Goal: Transaction & Acquisition: Purchase product/service

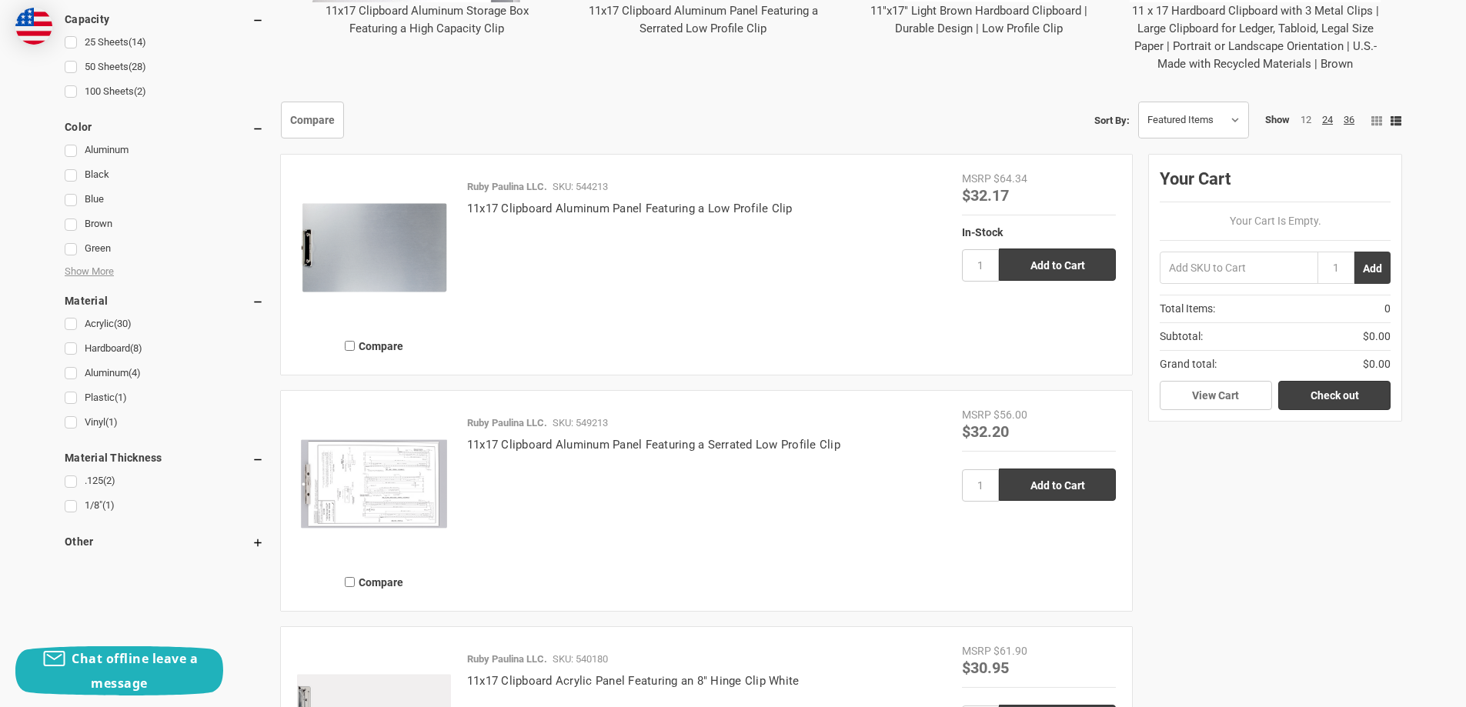
scroll to position [924, 0]
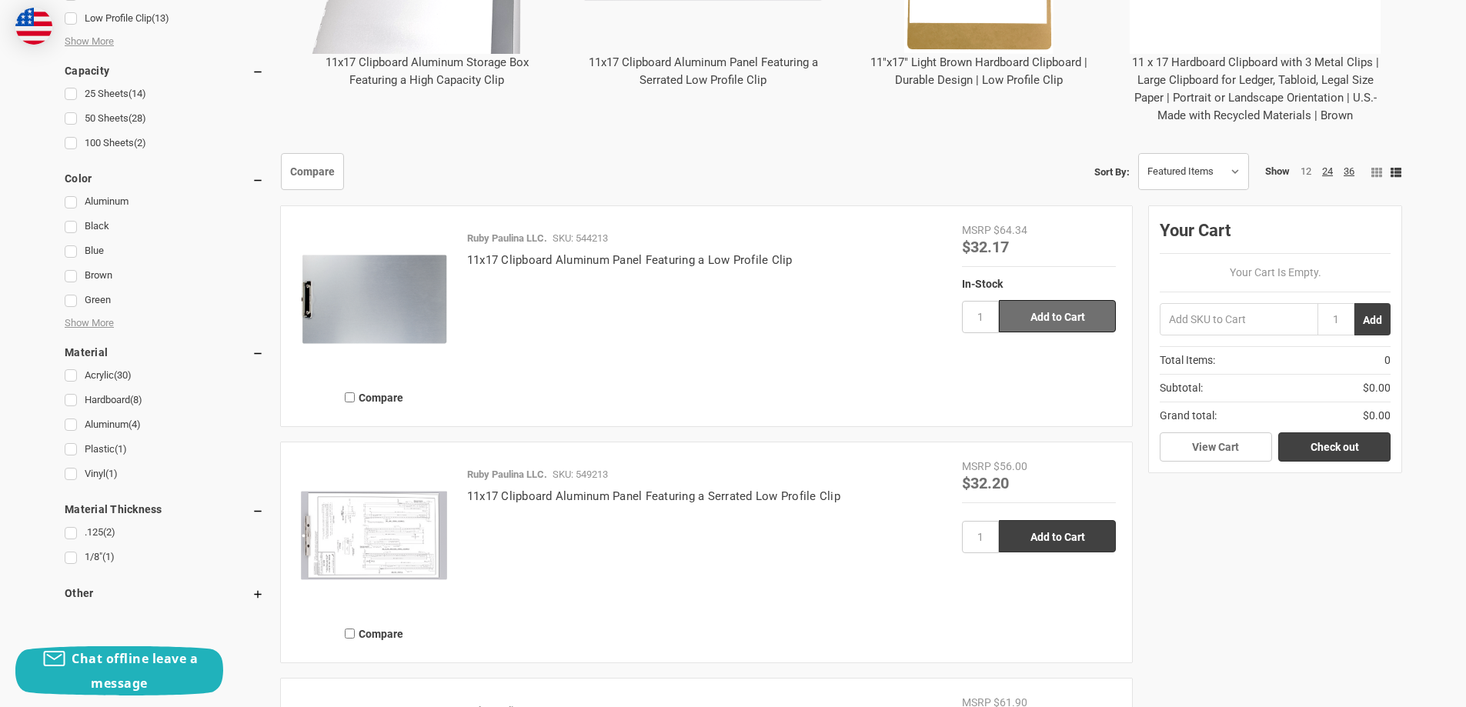
click at [1055, 317] on input "Add to Cart" at bounding box center [1057, 316] width 117 height 32
type input "Add to Cart"
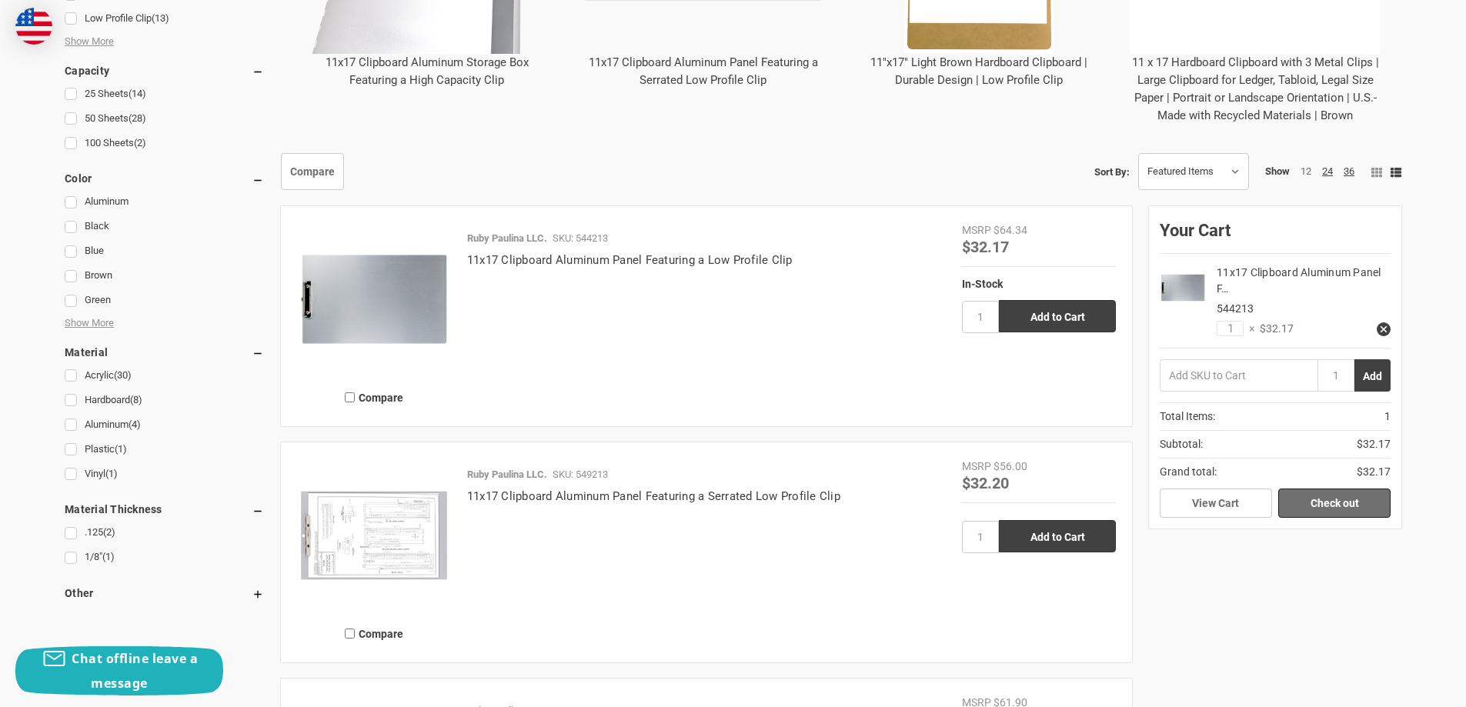
click at [1339, 506] on link "Check out" at bounding box center [1335, 503] width 112 height 29
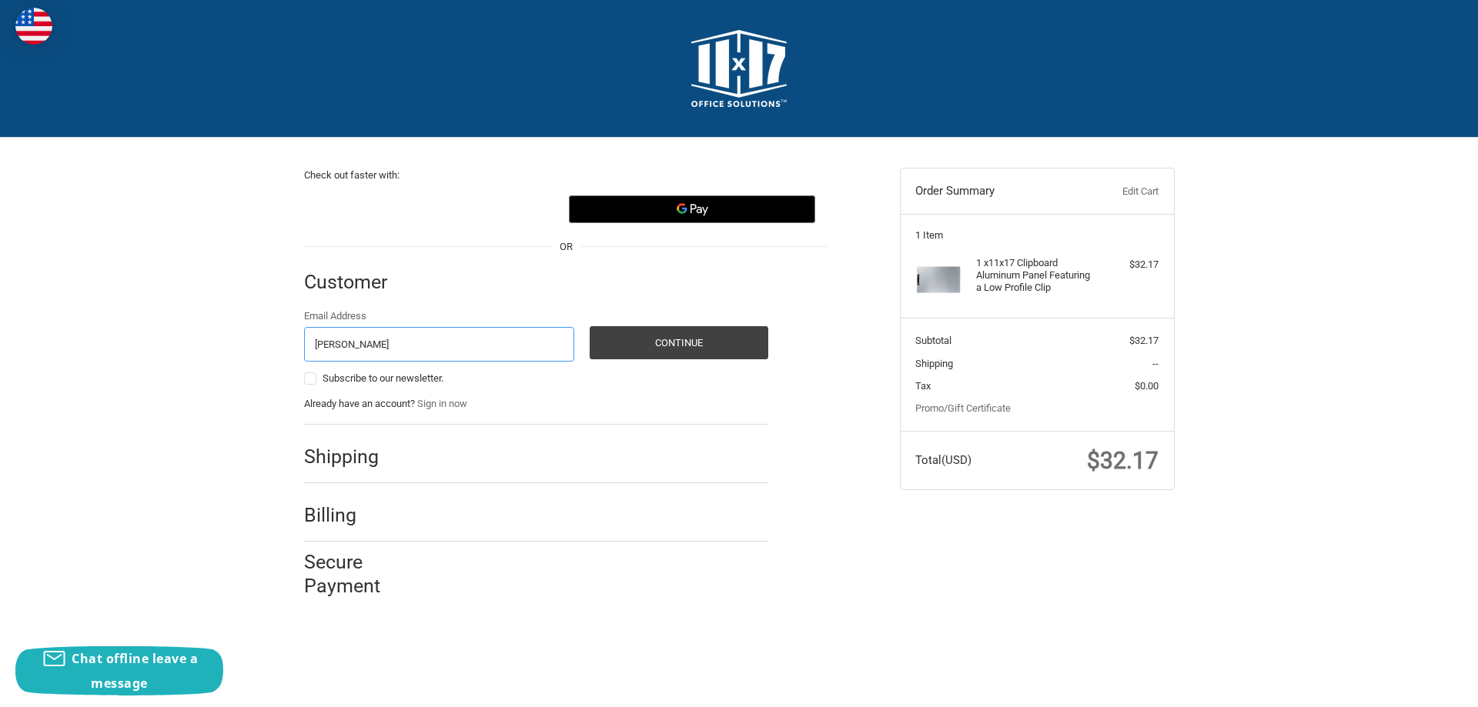
type input "[PERSON_NAME][EMAIL_ADDRESS][PERSON_NAME][DOMAIN_NAME]"
click at [697, 346] on button "Continue" at bounding box center [679, 342] width 179 height 33
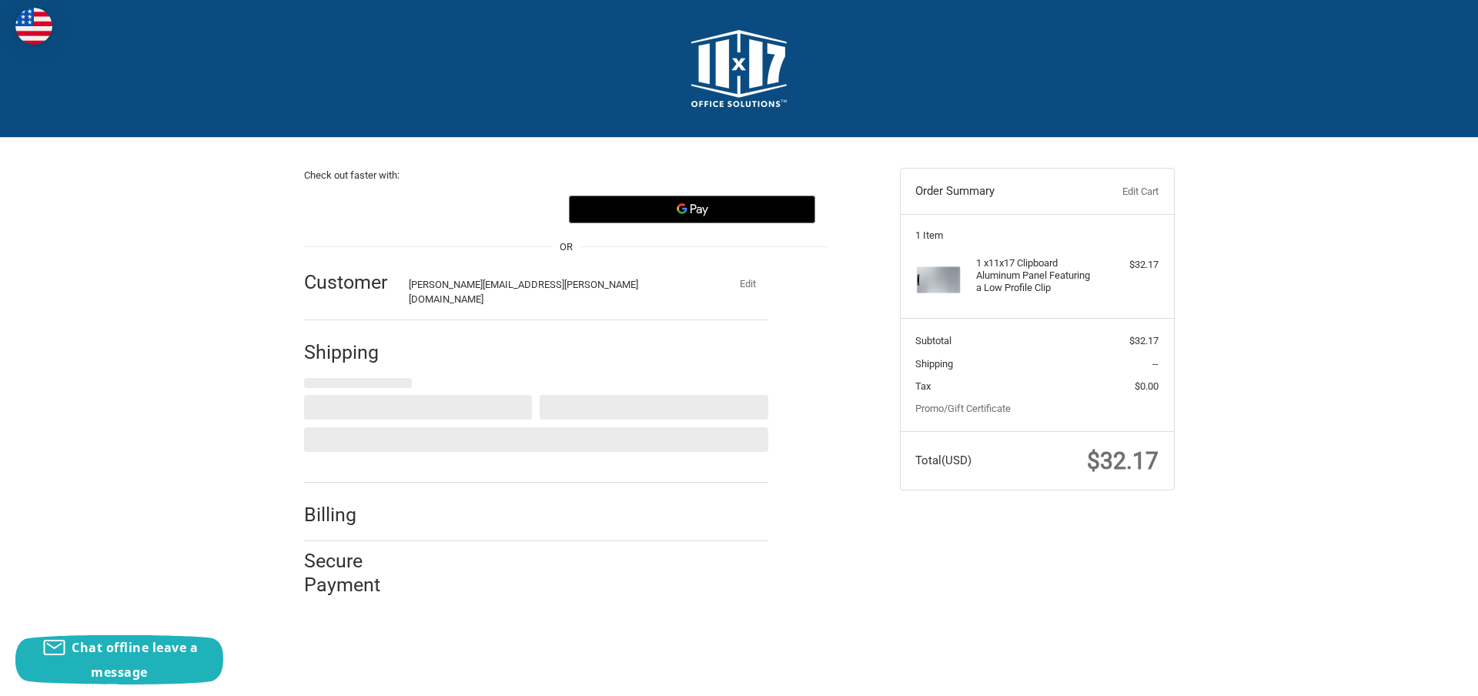
select select "US"
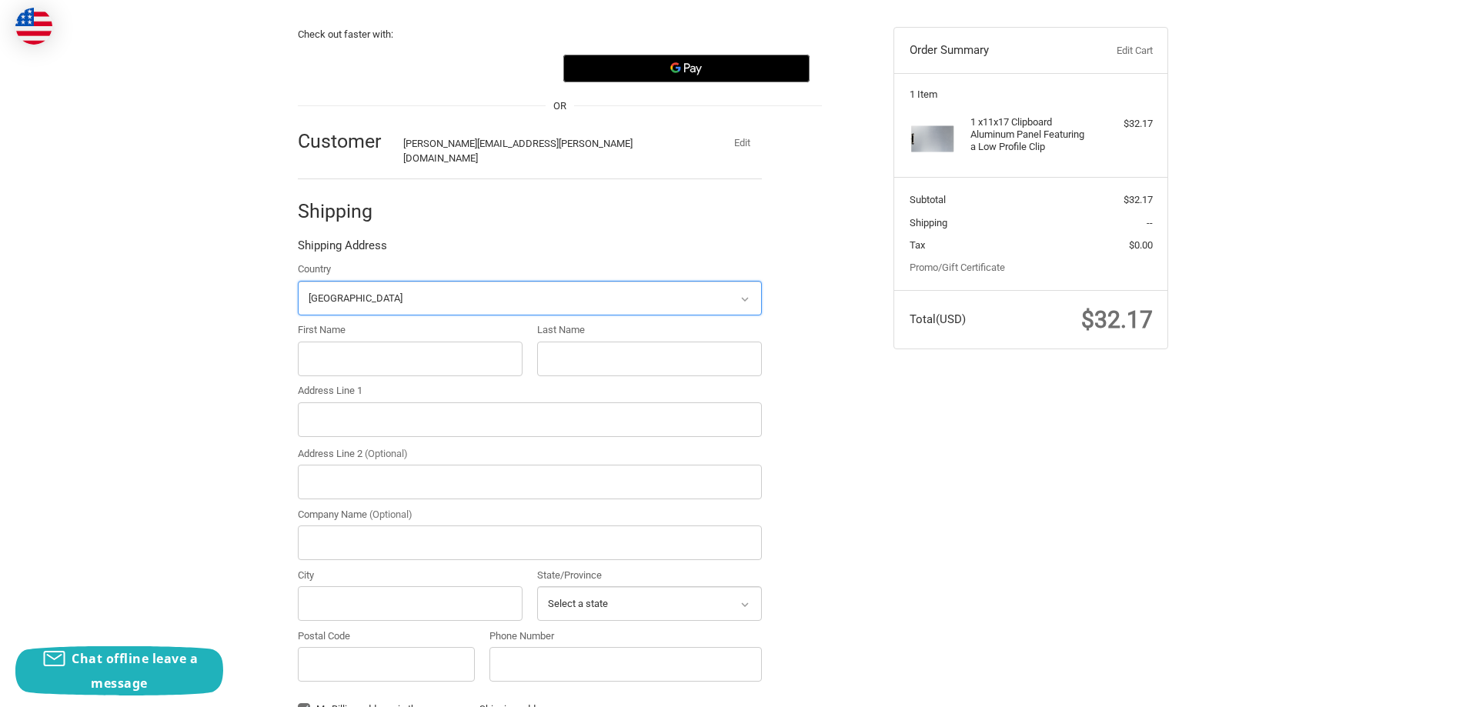
scroll to position [168, 0]
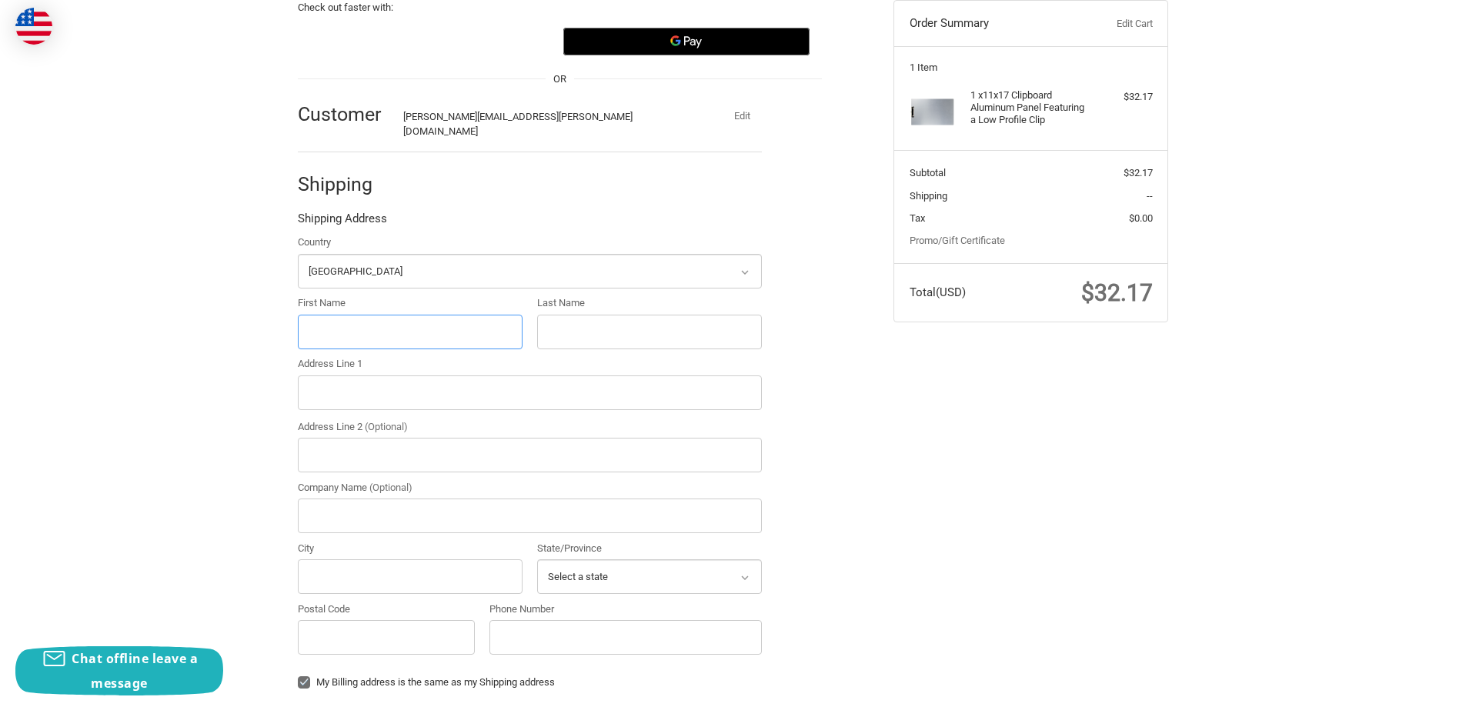
click at [340, 321] on input "First Name" at bounding box center [410, 332] width 225 height 35
type input "[PERSON_NAME]"
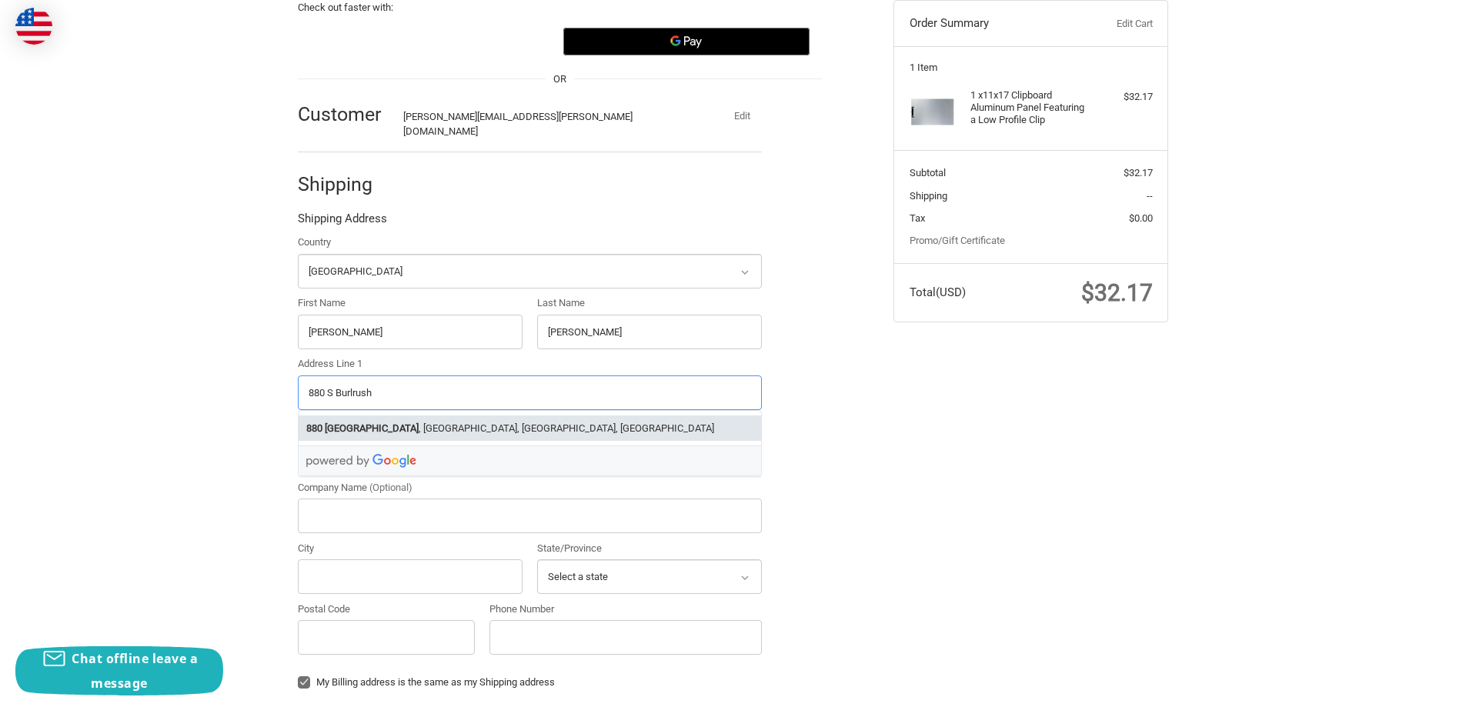
click at [455, 416] on li "[STREET_ADDRESS]" at bounding box center [530, 428] width 463 height 25
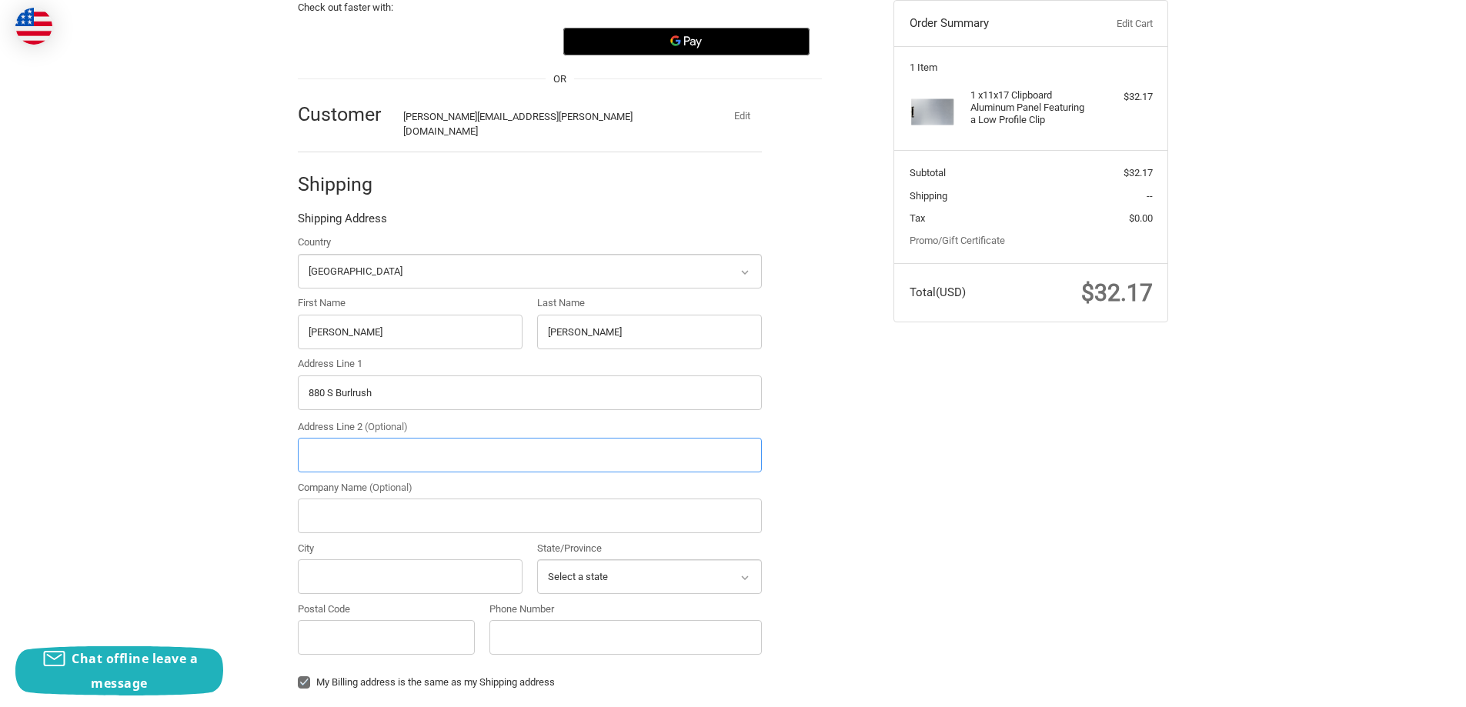
type input "[STREET_ADDRESS]"
type input "[GEOGRAPHIC_DATA]"
type input "84025"
select select "UT"
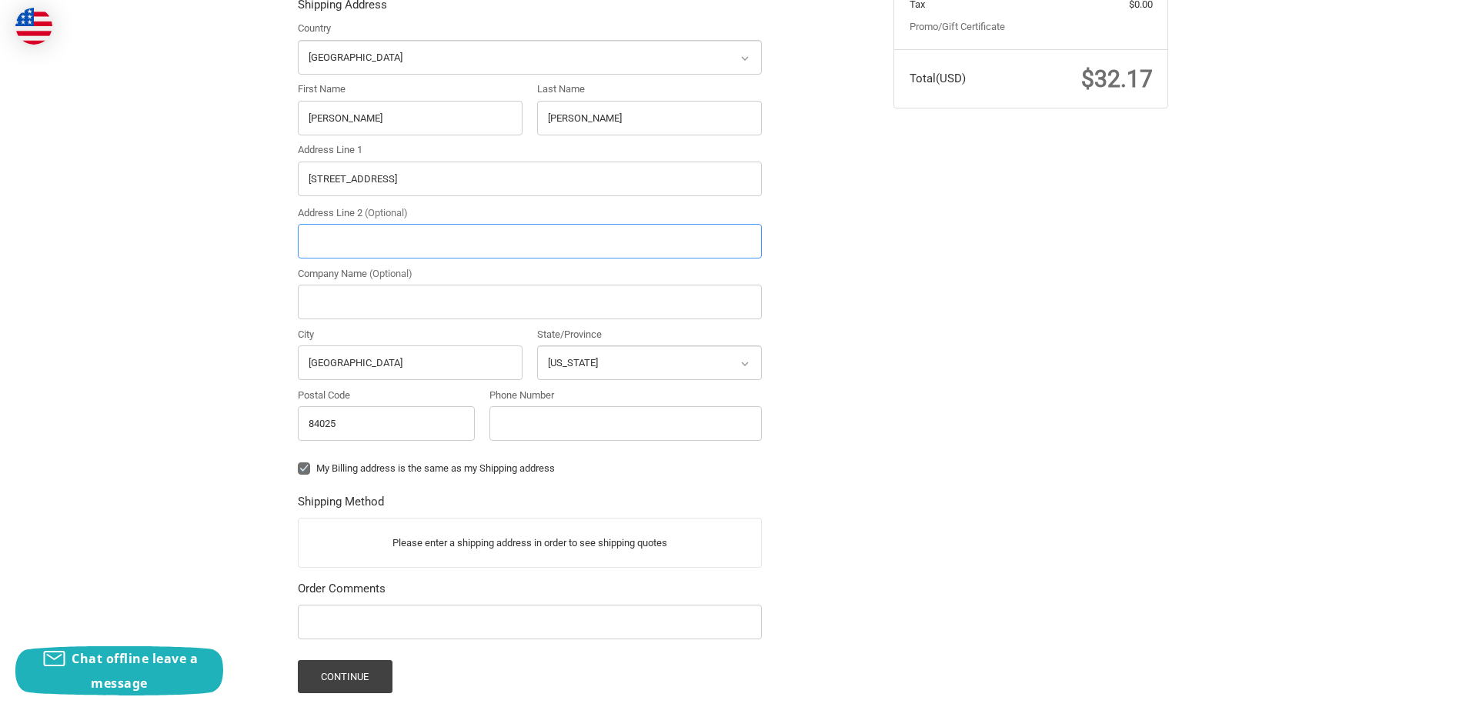
scroll to position [399, 0]
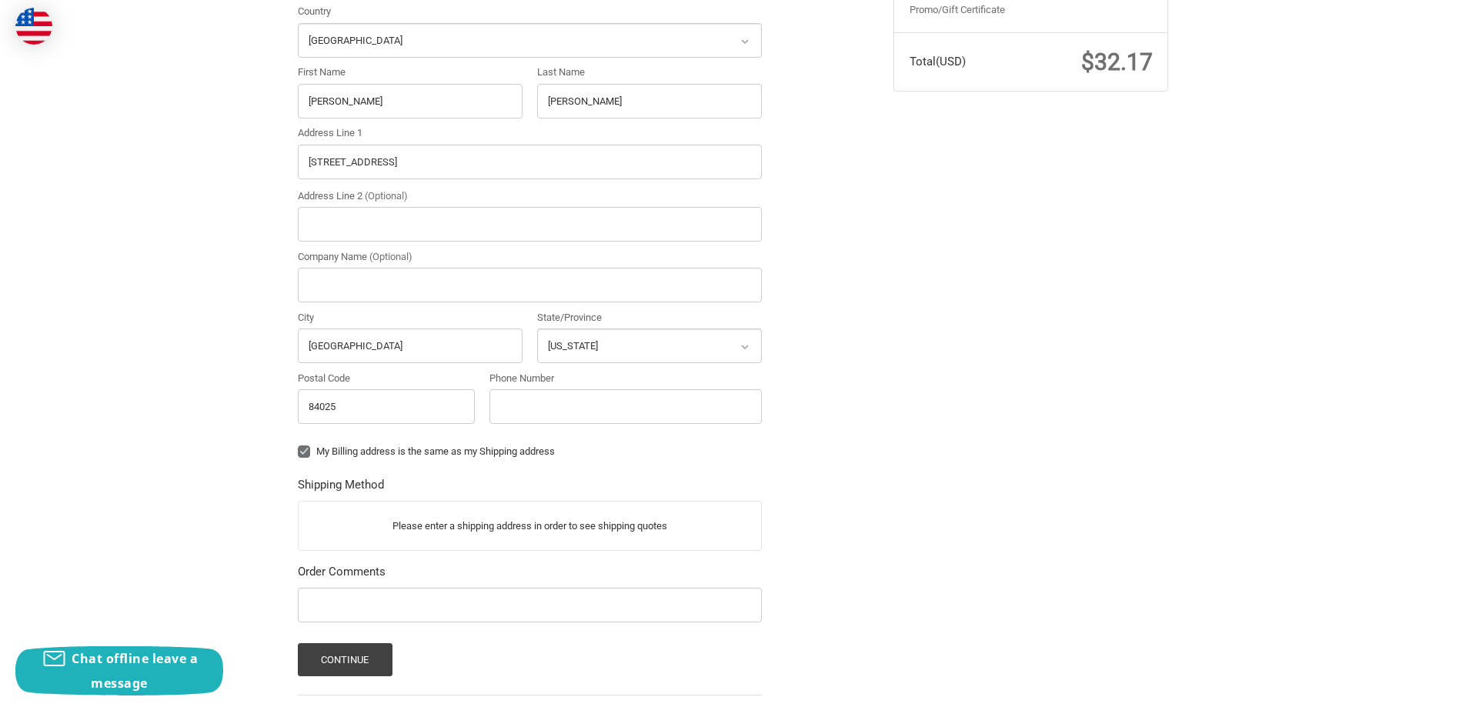
click at [305, 446] on label "My Billing address is the same as my Shipping address" at bounding box center [530, 452] width 464 height 12
click at [299, 444] on input "My Billing address is the same as my Shipping address" at bounding box center [298, 444] width 1 height 1
checkbox input "false"
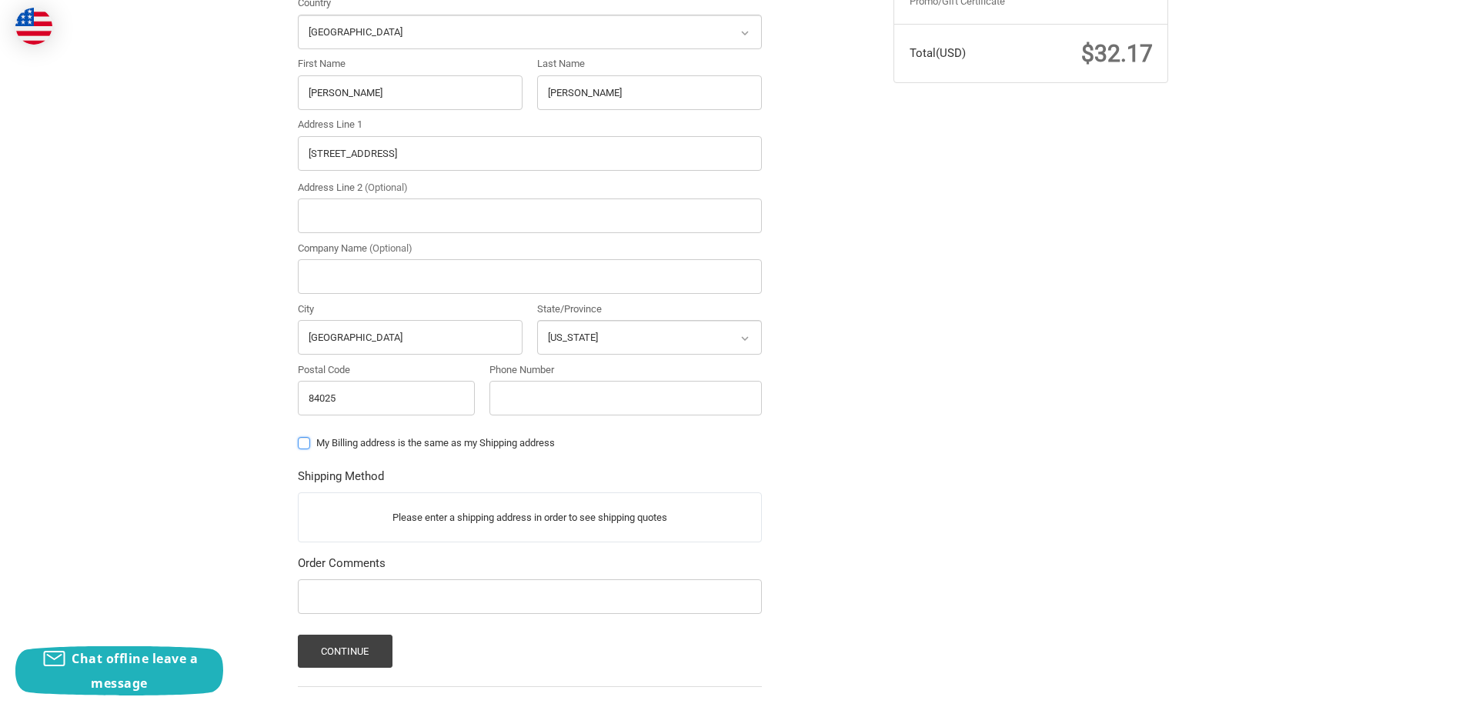
scroll to position [523, 0]
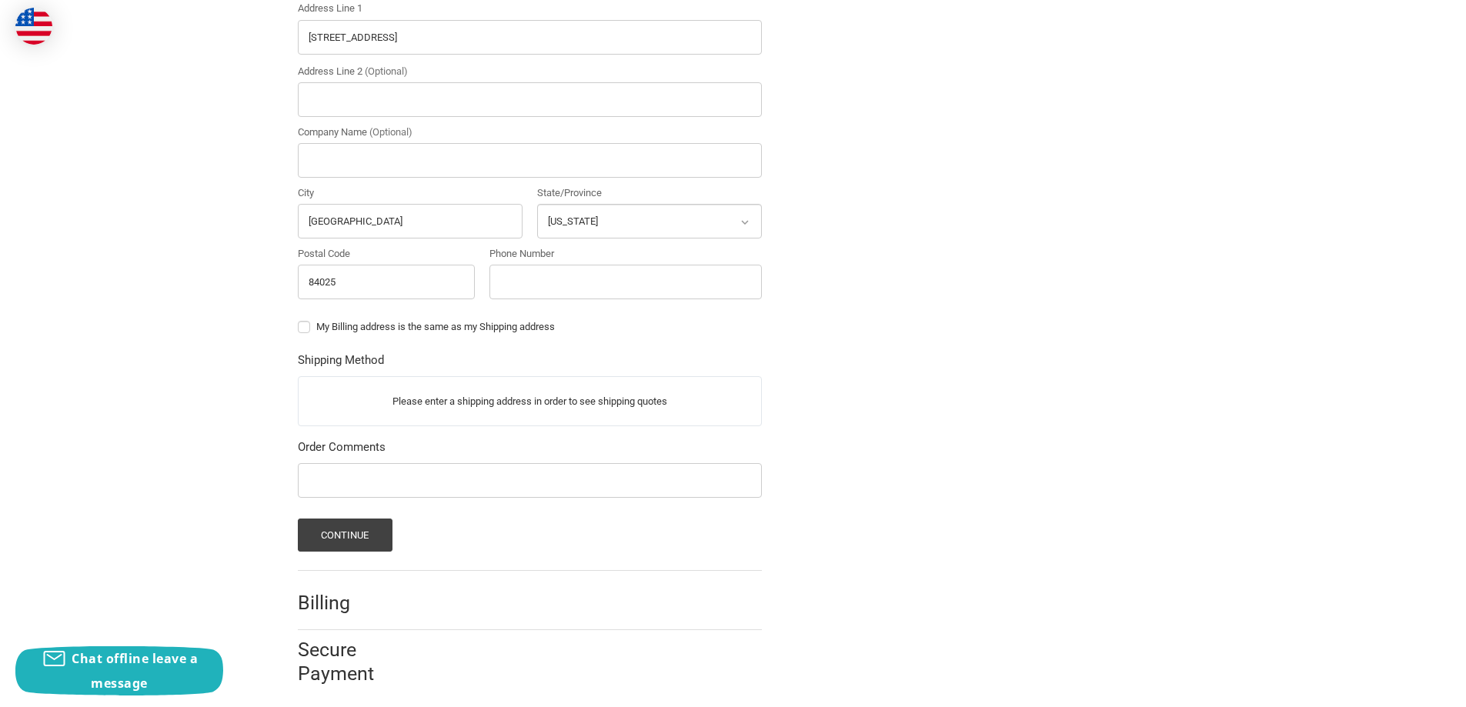
click at [449, 394] on p "Please enter a shipping address in order to see shipping quotes" at bounding box center [530, 401] width 463 height 30
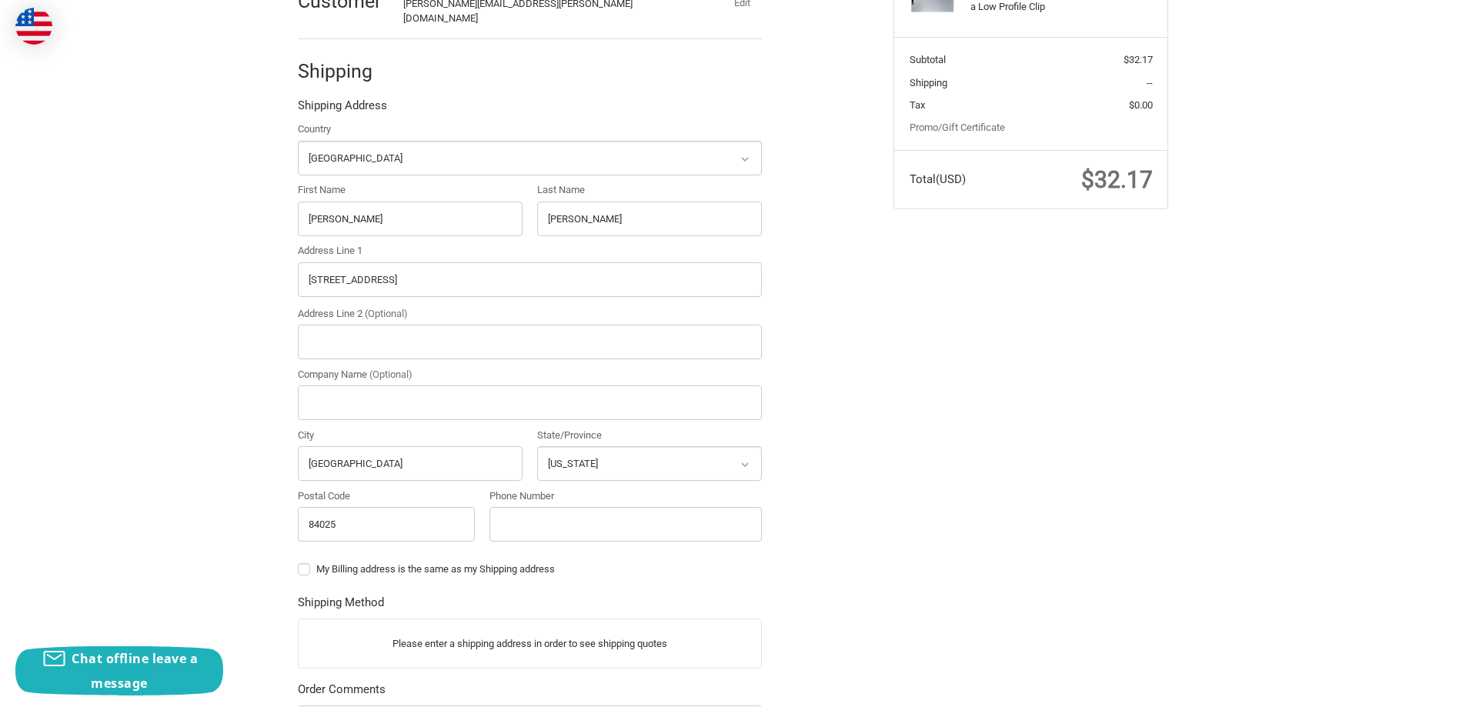
scroll to position [369, 0]
